Goal: Task Accomplishment & Management: Manage account settings

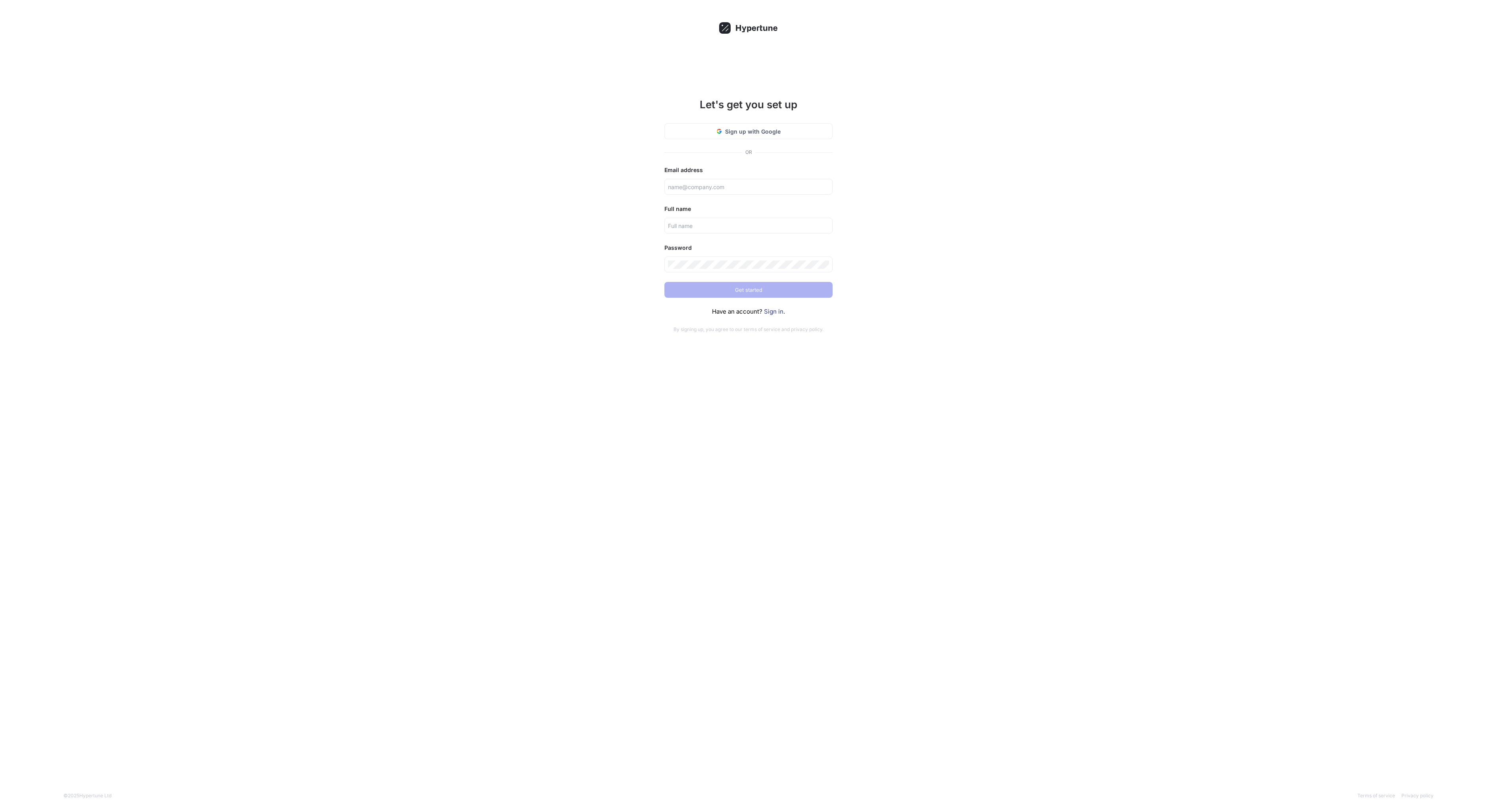
click at [553, 216] on div "Let's get you set up Sign up with Google OR Email address Full name Password Ge…" at bounding box center [748, 406] width 1497 height 812
click at [717, 189] on input "text" at bounding box center [748, 187] width 161 height 9
type input "[EMAIL_ADDRESS][DOMAIN_NAME]"
click at [715, 222] on input "text" at bounding box center [748, 226] width 161 height 9
click at [766, 223] on input "[PERSON_NAME]" at bounding box center [748, 226] width 161 height 9
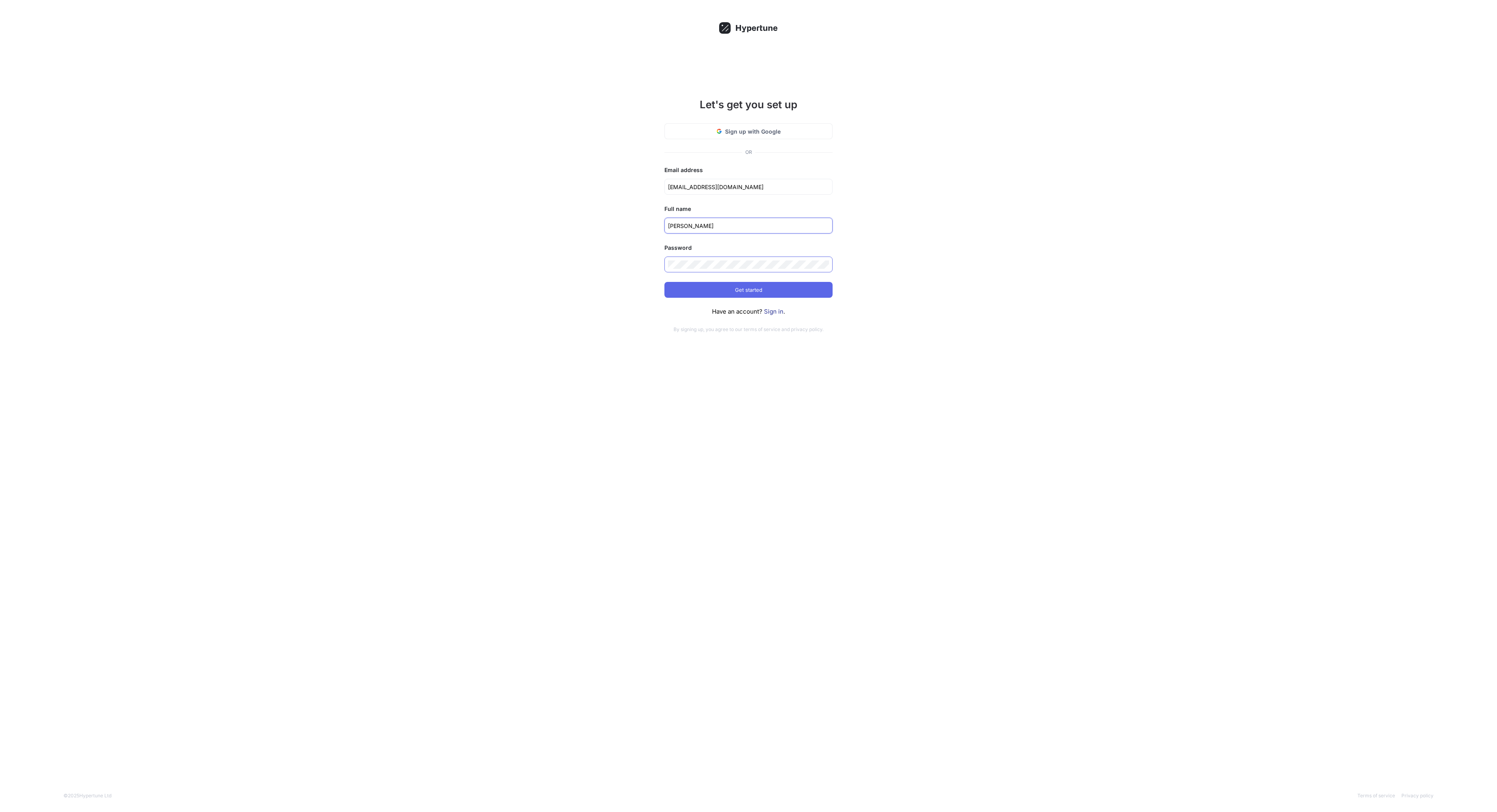
type input "[PERSON_NAME]"
click at [1045, 317] on div "Let's get you set up Sign up with Google OR Email address [EMAIL_ADDRESS][DOMAI…" at bounding box center [748, 406] width 1497 height 812
click at [701, 286] on button "Get started" at bounding box center [748, 290] width 168 height 16
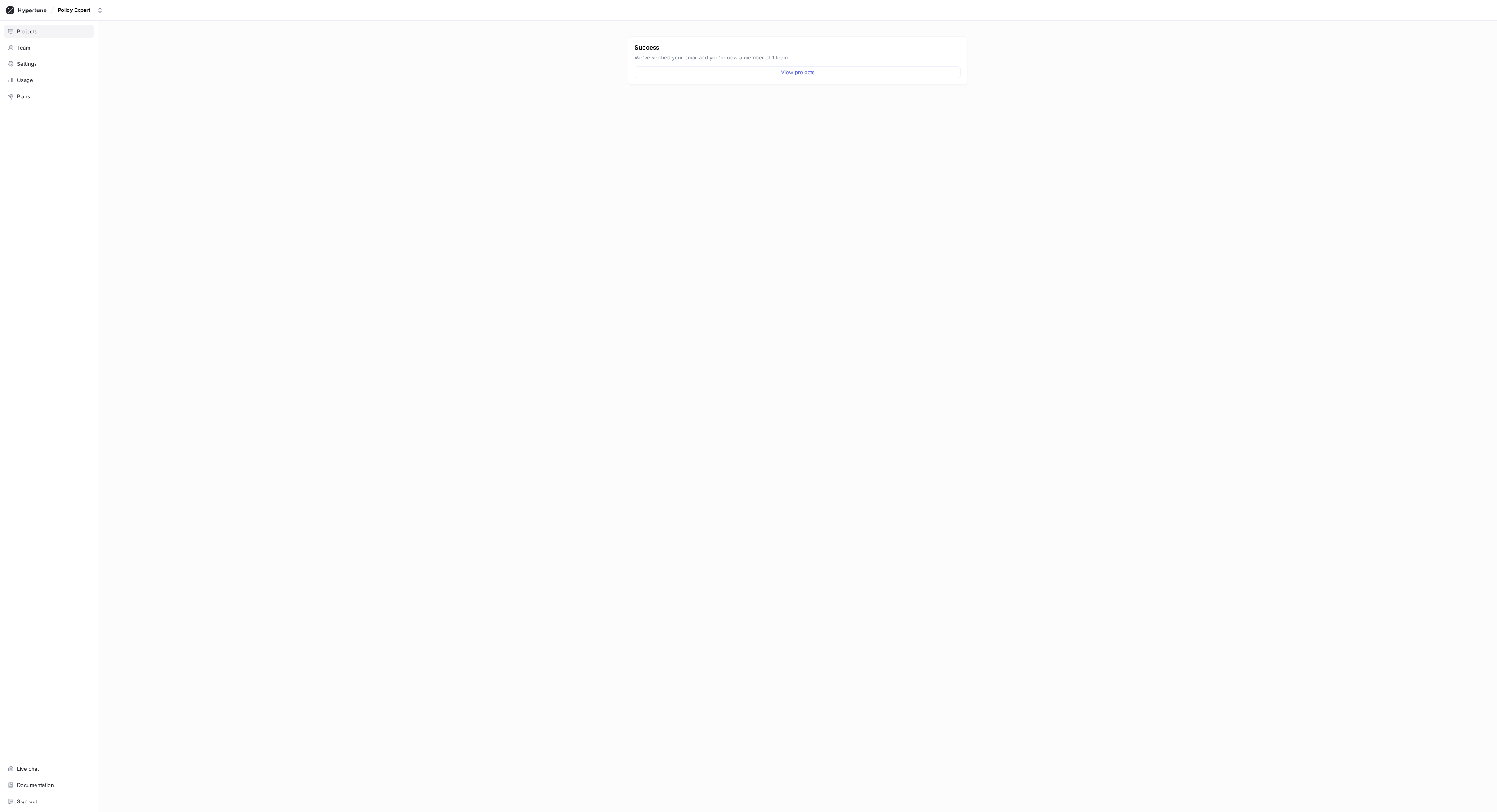
click at [29, 30] on div "Projects" at bounding box center [27, 31] width 20 height 6
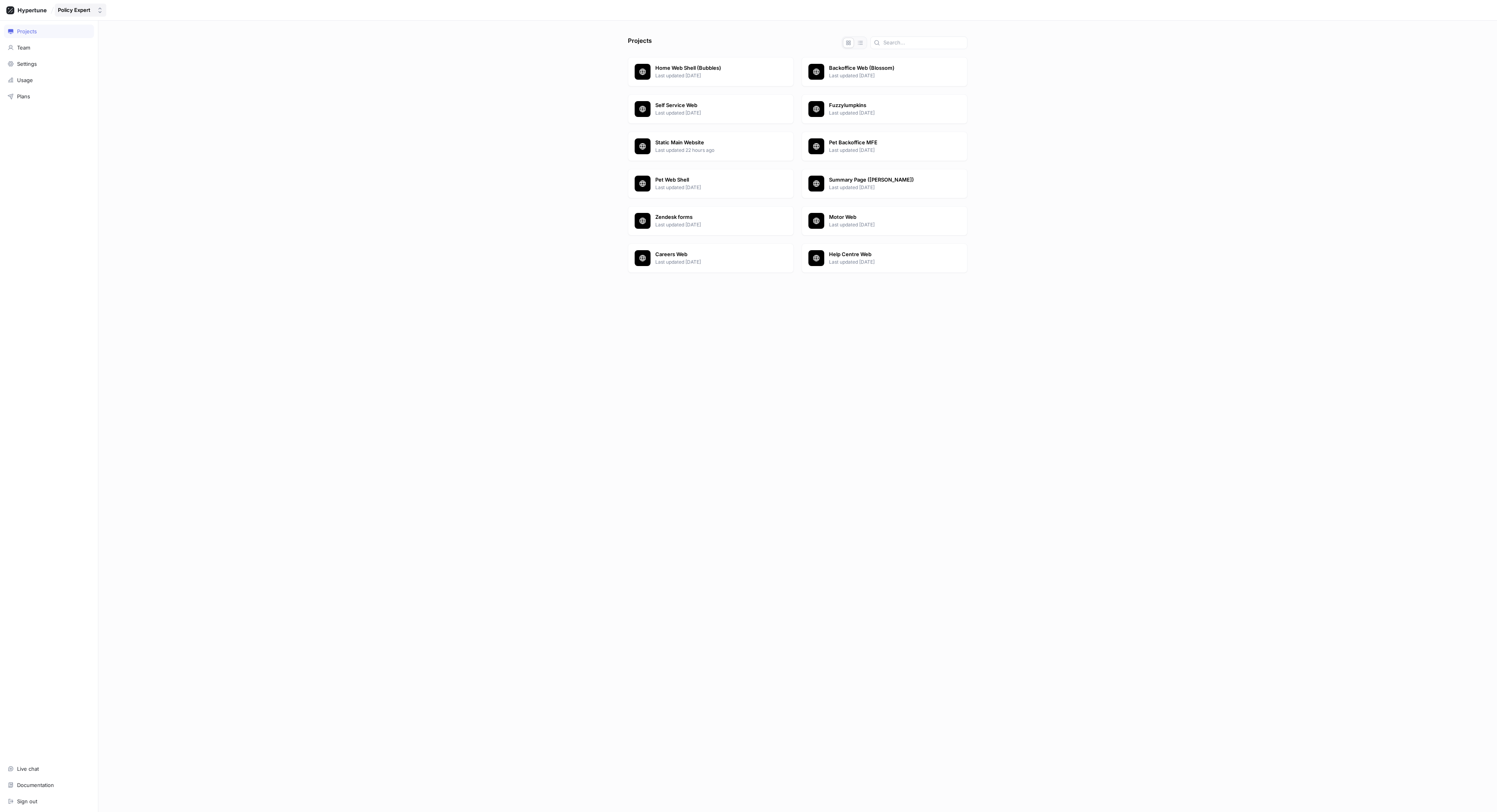
click at [89, 7] on div "Policy Expert" at bounding box center [74, 9] width 32 height 6
click at [77, 78] on span "[PERSON_NAME]" at bounding box center [107, 80] width 72 height 6
click at [88, 9] on div "Switching team..." at bounding box center [80, 9] width 43 height 6
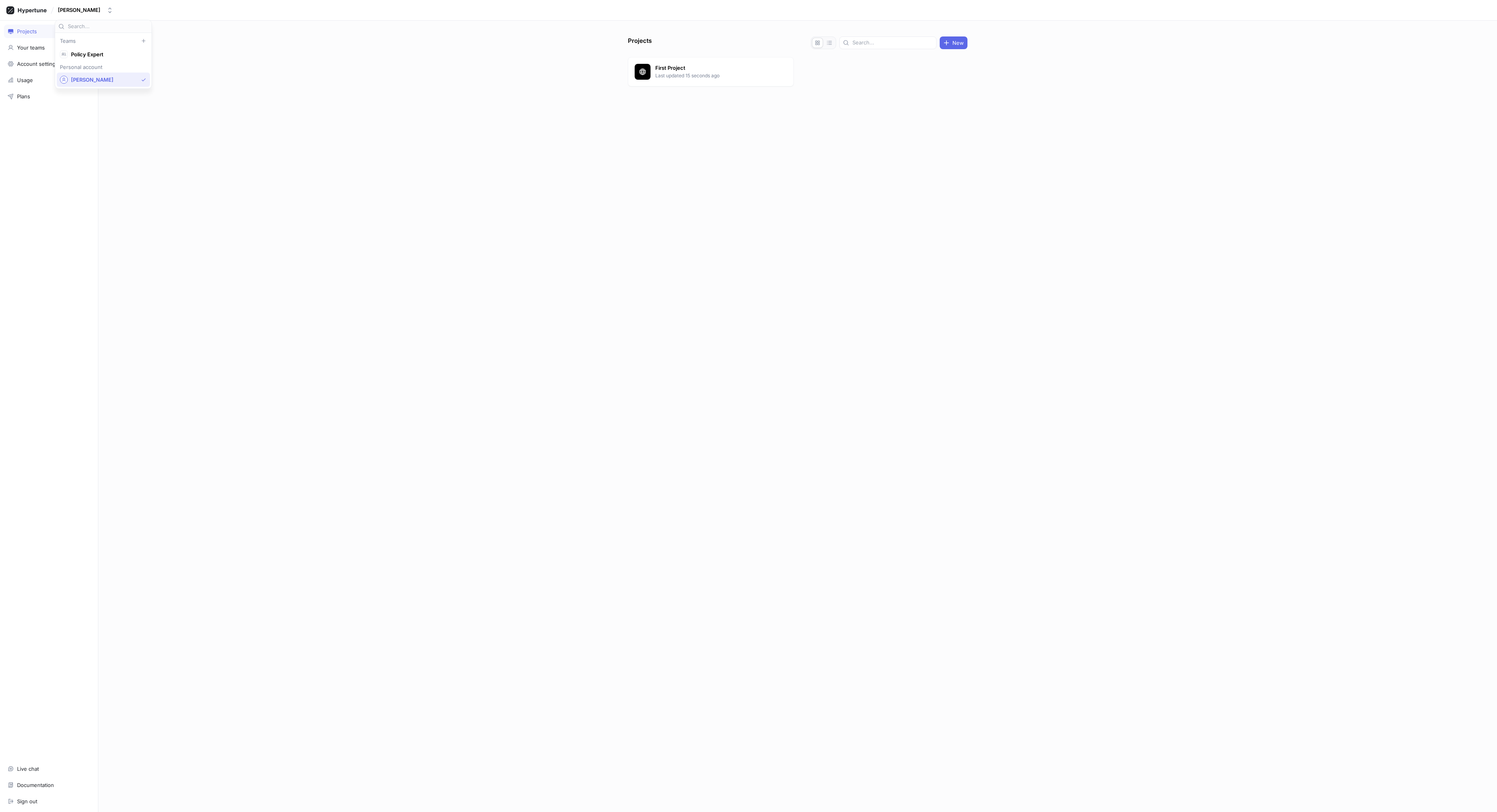
click at [290, 113] on div "Projects New First Project Last updated 15 seconds ago" at bounding box center [798, 416] width 1399 height 792
click at [49, 67] on div "Account settings" at bounding box center [49, 64] width 90 height 14
click at [475, 167] on div "Account settings Full name [PERSON_NAME] Email address [EMAIL_ADDRESS][DOMAIN_N…" at bounding box center [798, 416] width 1399 height 792
click at [1009, 175] on div "Account settings Full name [PERSON_NAME] Email address [EMAIL_ADDRESS][DOMAIN_N…" at bounding box center [798, 416] width 1399 height 792
click at [389, 234] on div "Account settings Full name [PERSON_NAME] Email address [EMAIL_ADDRESS][DOMAIN_N…" at bounding box center [798, 416] width 1399 height 792
